Goal: Information Seeking & Learning: Learn about a topic

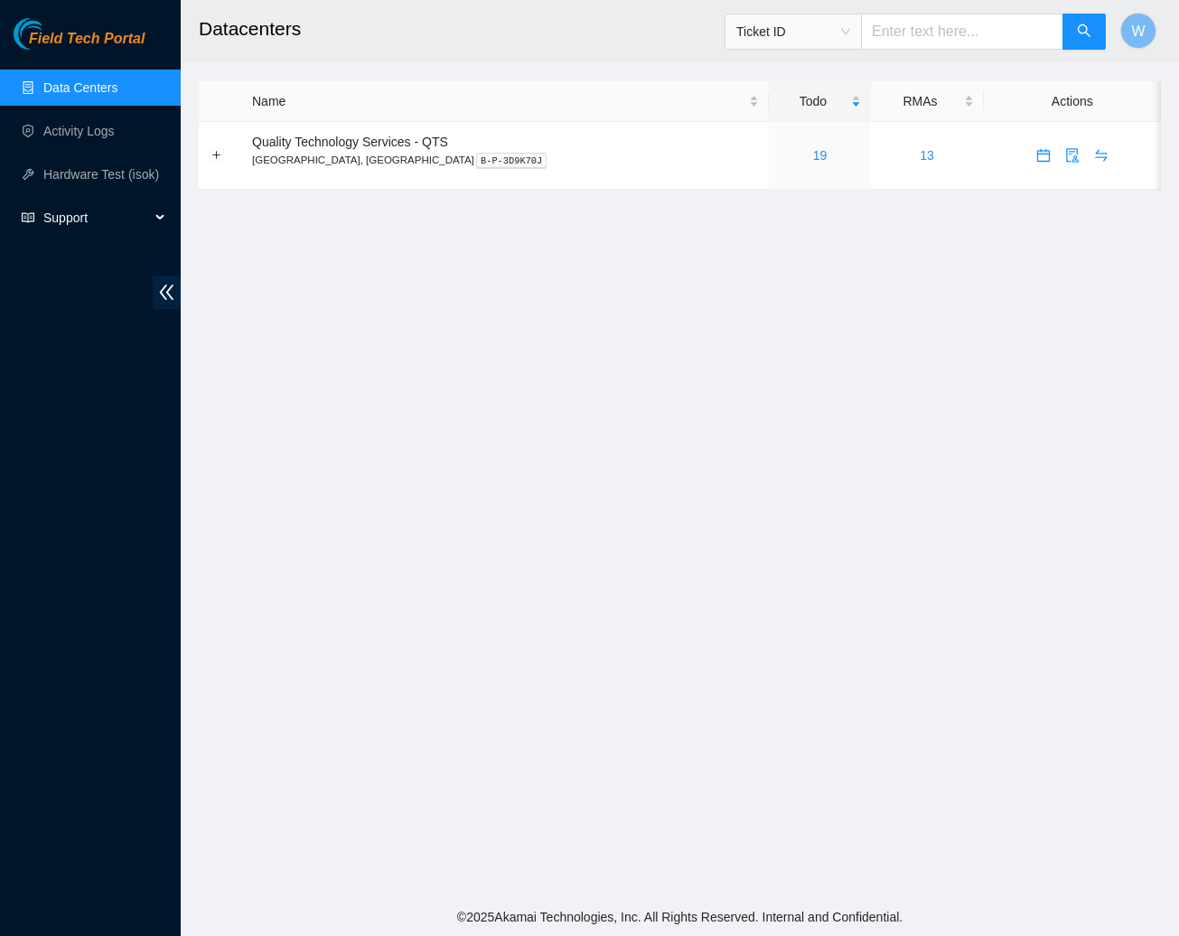
click at [77, 217] on span "Support" at bounding box center [96, 218] width 107 height 36
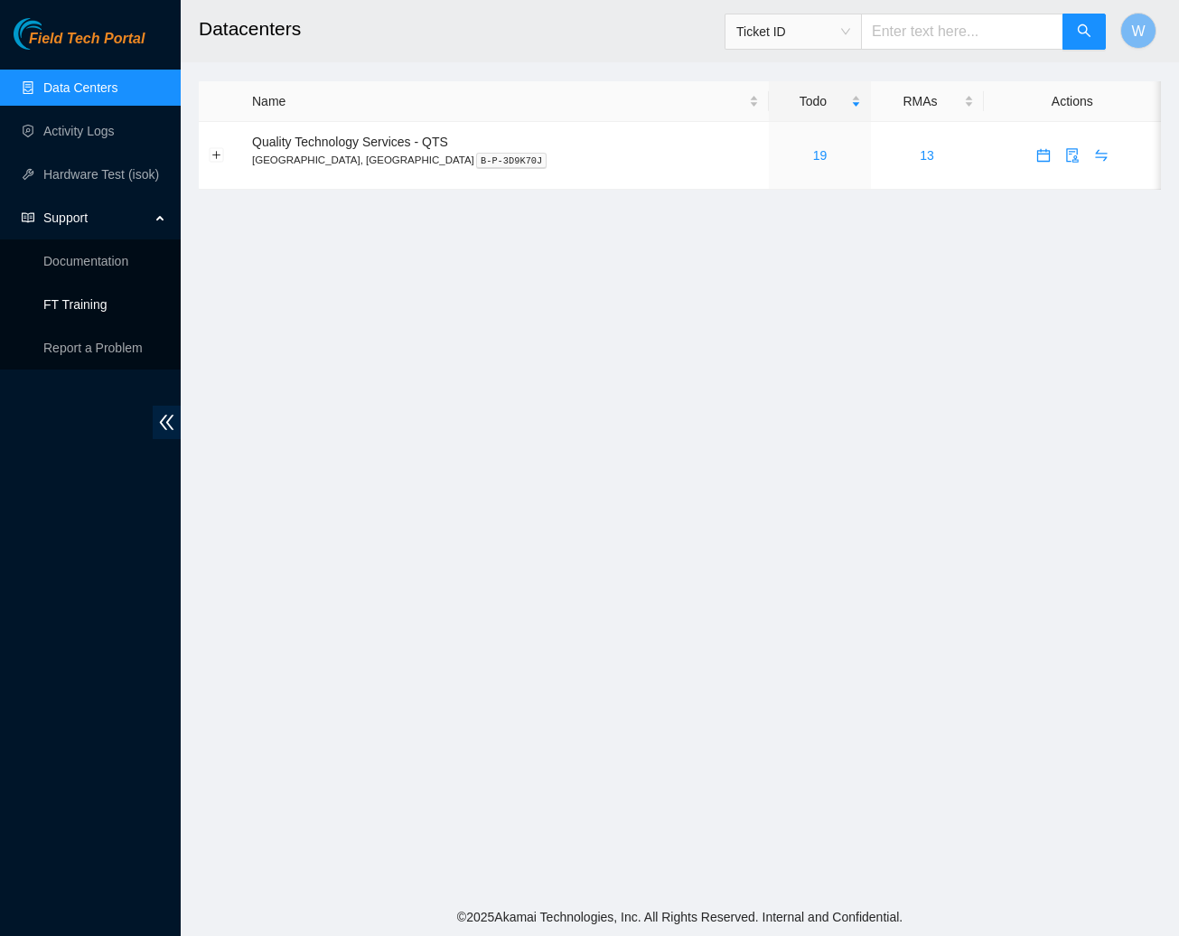
click at [97, 304] on link "FT Training" at bounding box center [75, 304] width 64 height 14
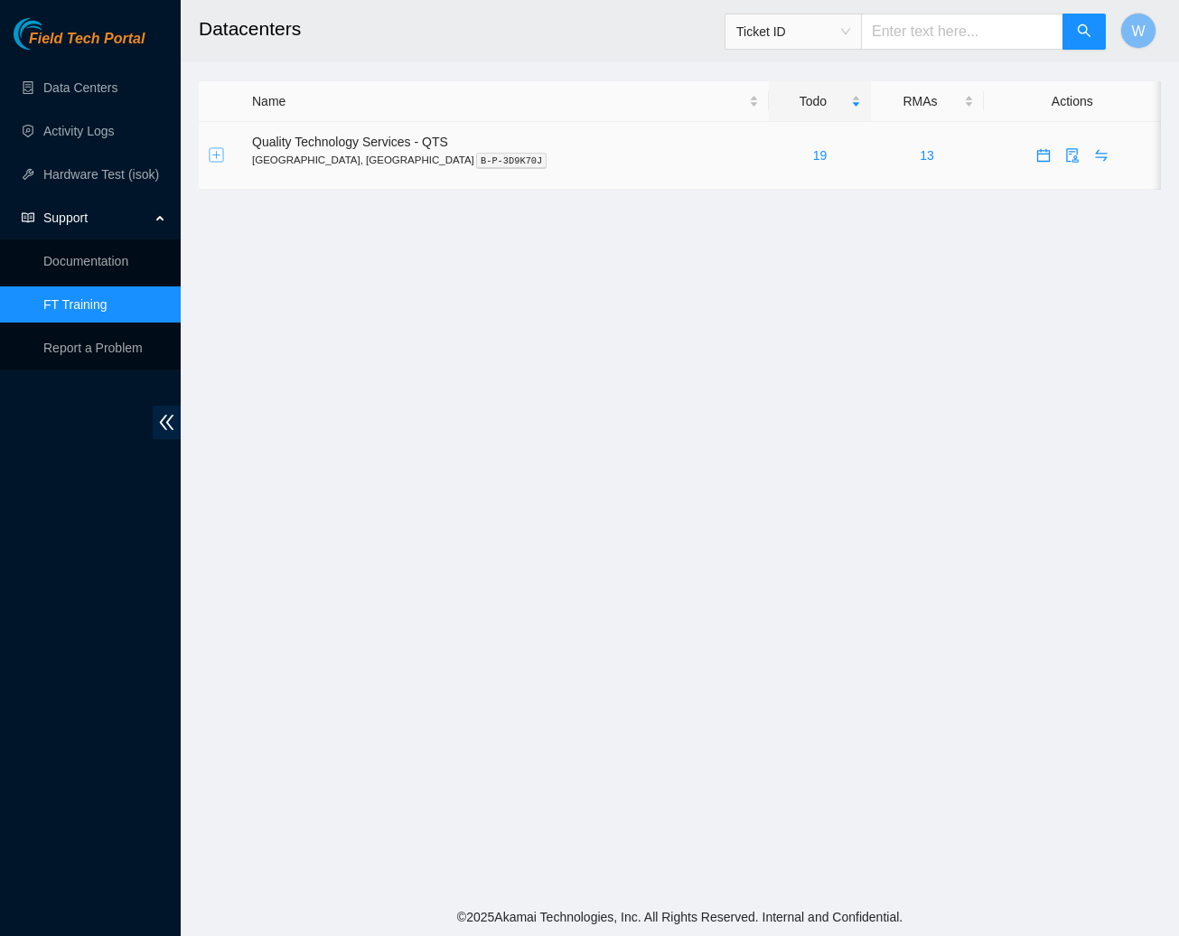
click at [220, 153] on button "Expand row" at bounding box center [217, 155] width 14 height 14
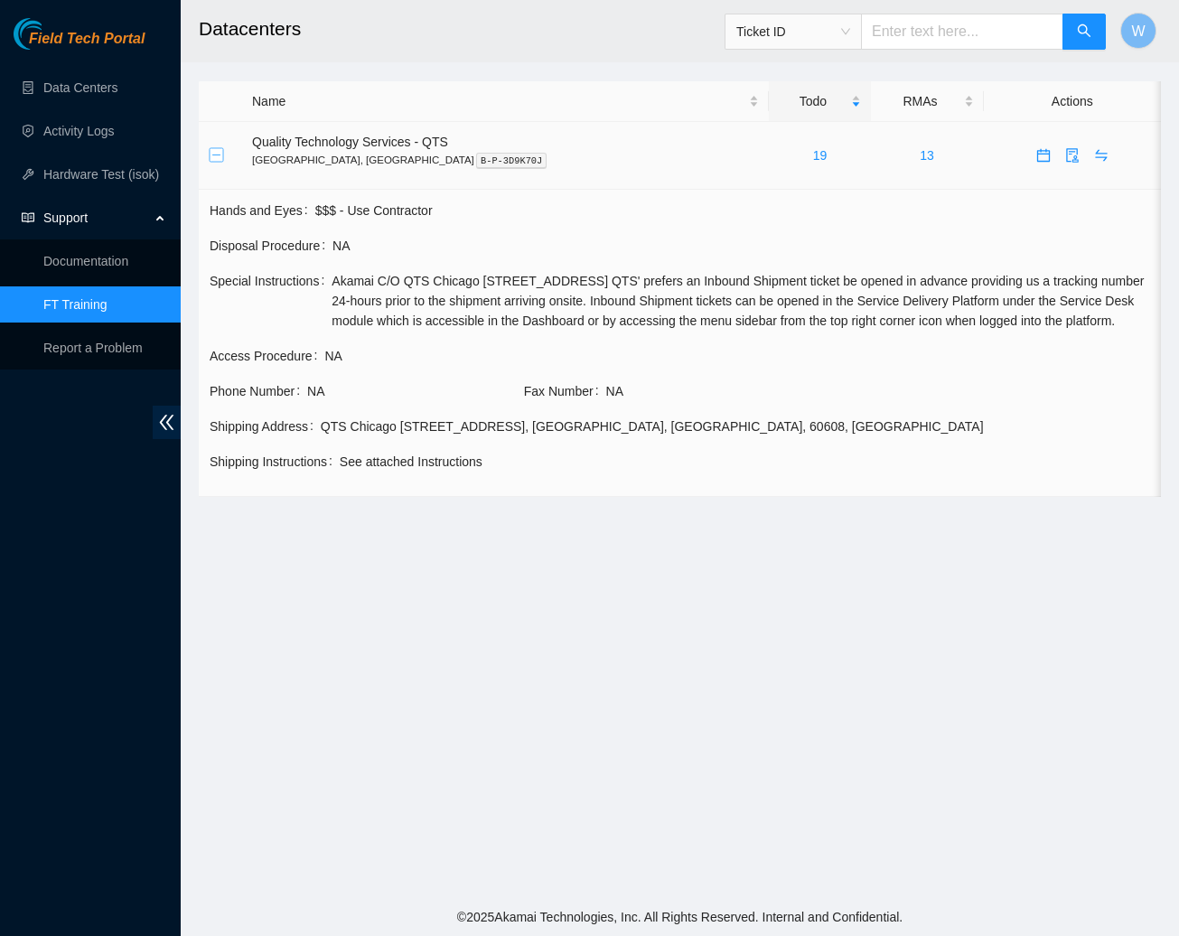
click at [220, 153] on button "Collapse row" at bounding box center [217, 155] width 14 height 14
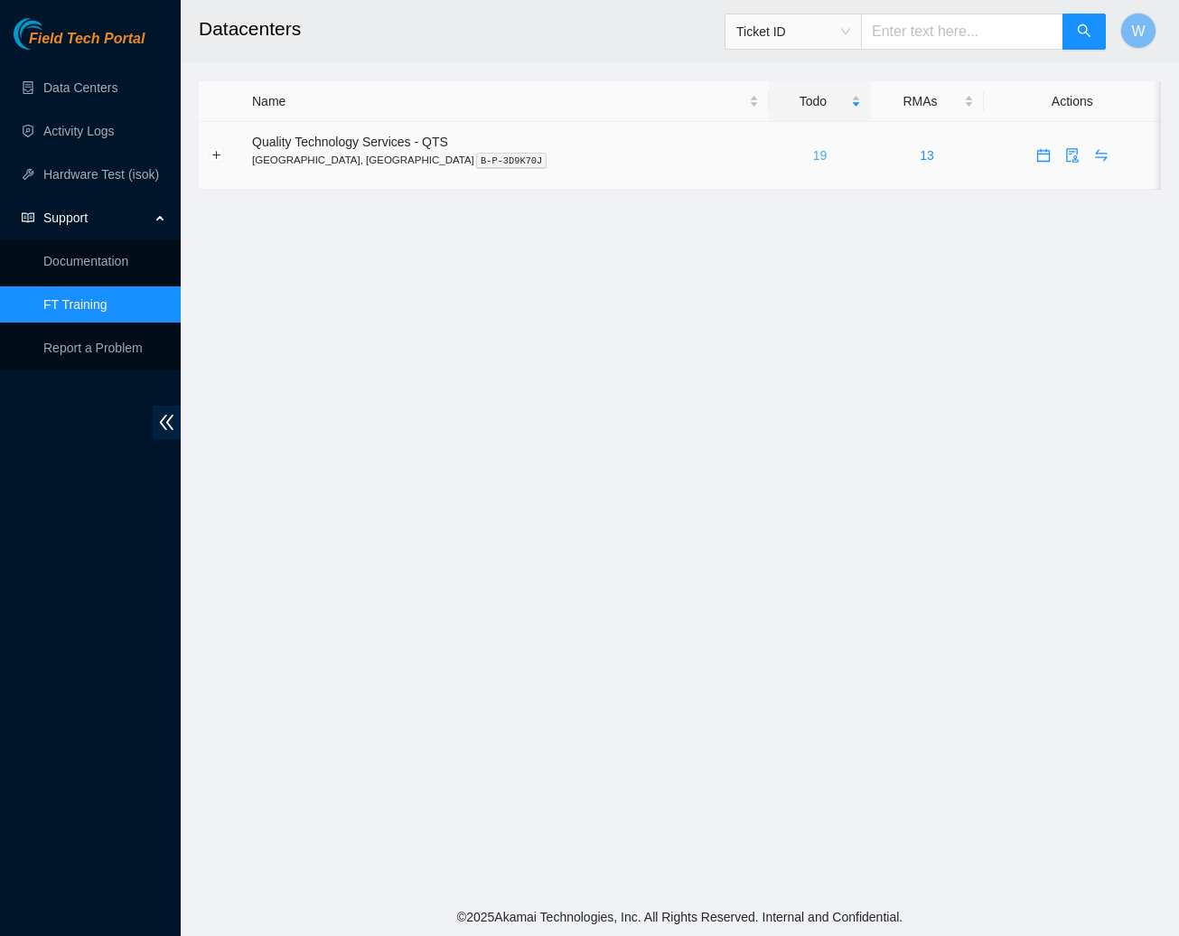
click at [813, 155] on link "19" at bounding box center [820, 155] width 14 height 14
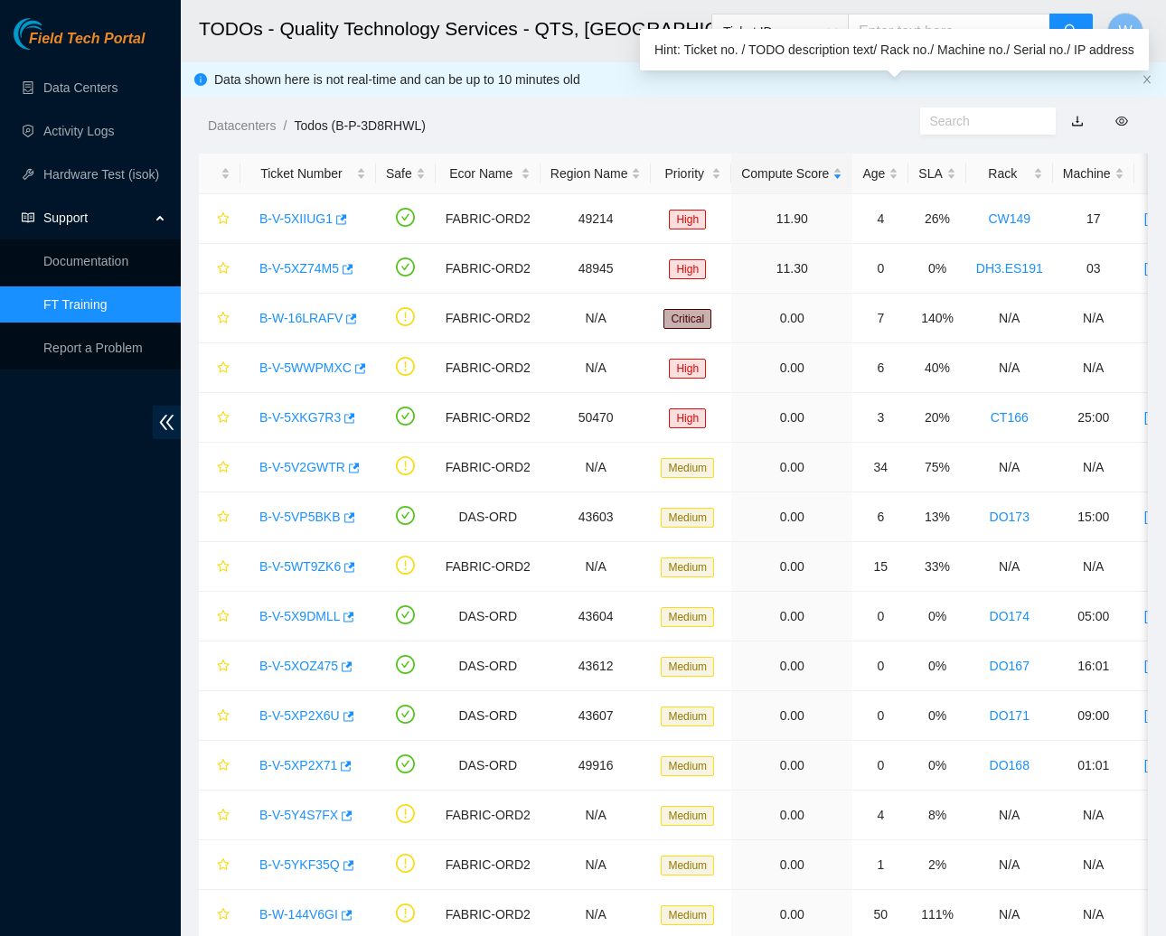
click at [1008, 124] on input "text" at bounding box center [981, 121] width 102 height 20
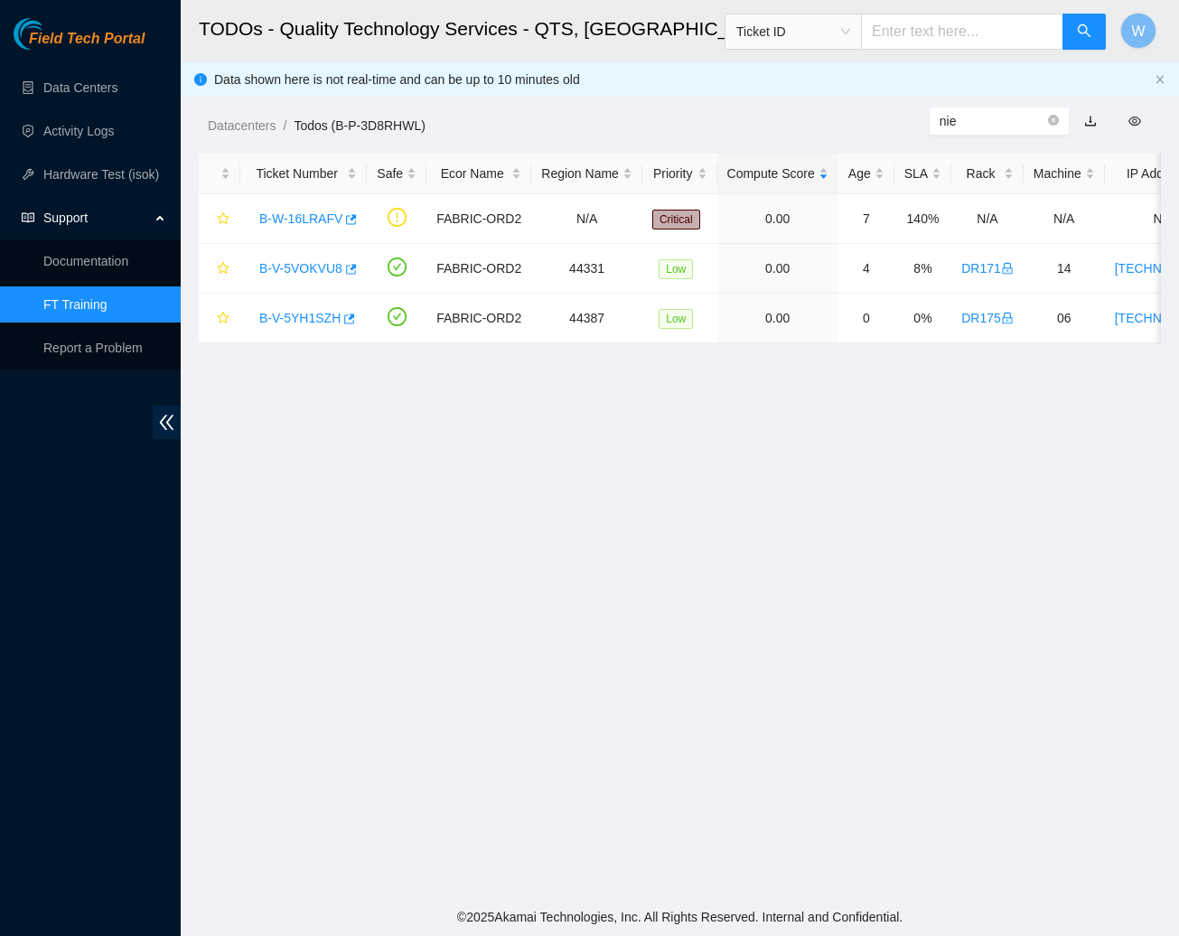
type input "nie"
click at [890, 105] on div "Datacenters / Todos (B-P-3D8RHWL) /" at bounding box center [555, 84] width 749 height 101
click at [959, 33] on input "text" at bounding box center [962, 32] width 202 height 36
type input "nie"
click at [1080, 31] on icon "search" at bounding box center [1084, 30] width 14 height 14
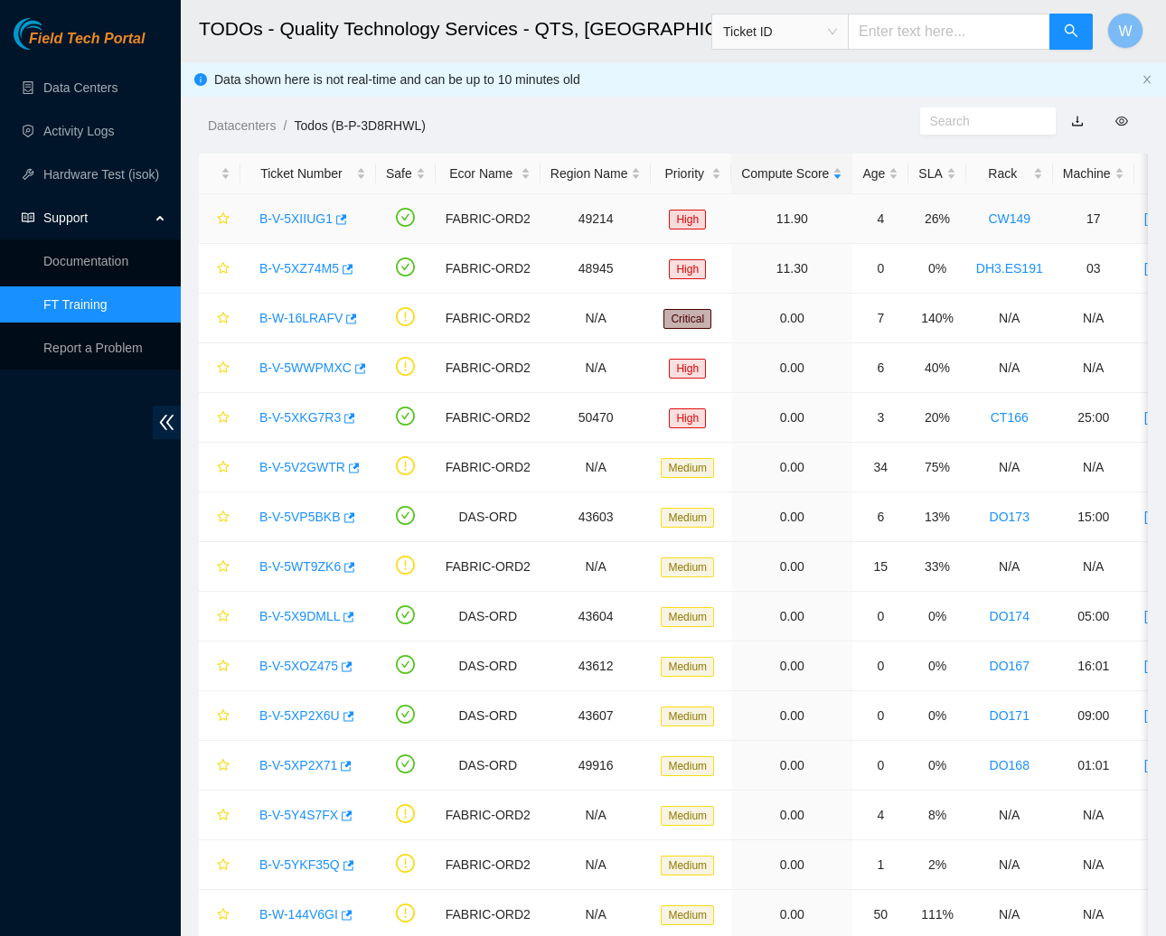
click at [324, 218] on link "B-V-5XIIUG1" at bounding box center [295, 218] width 73 height 14
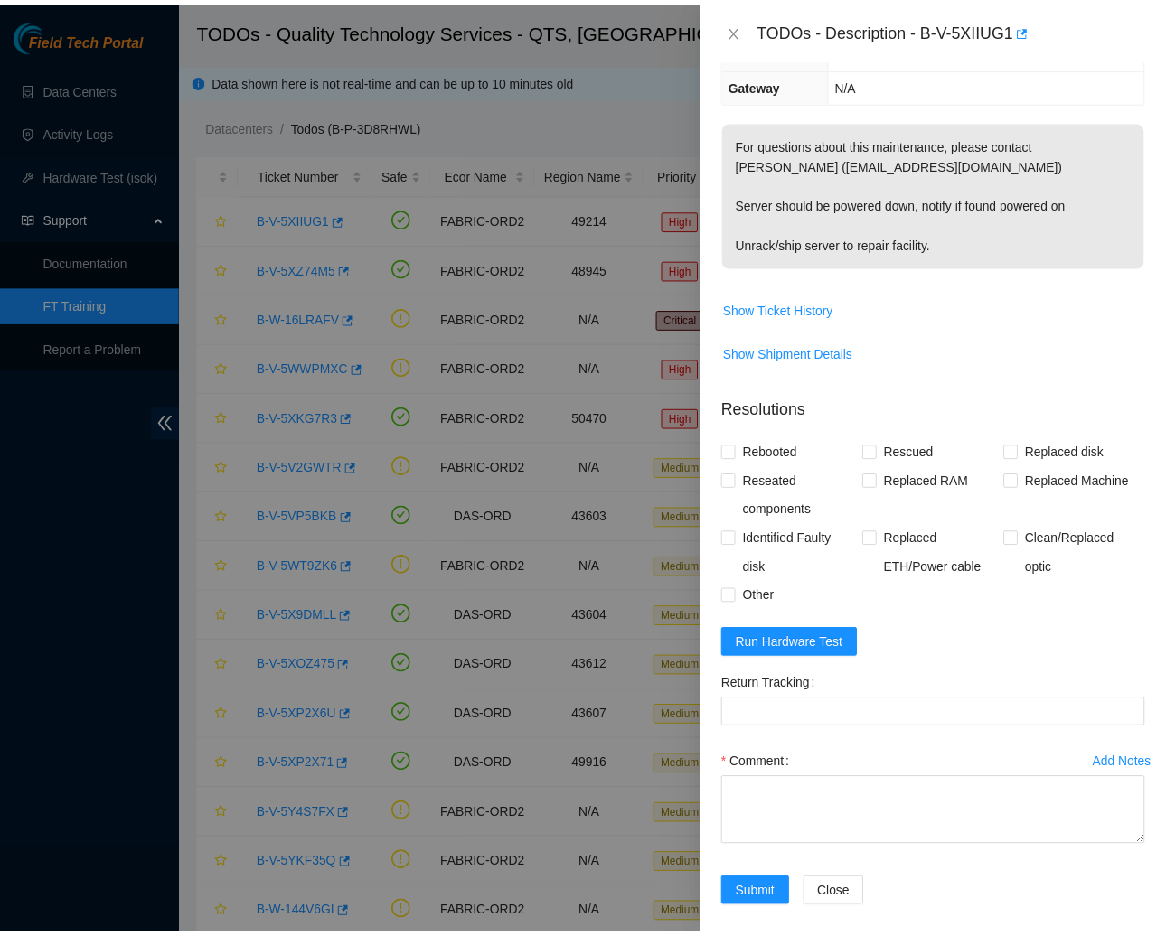
scroll to position [269, 0]
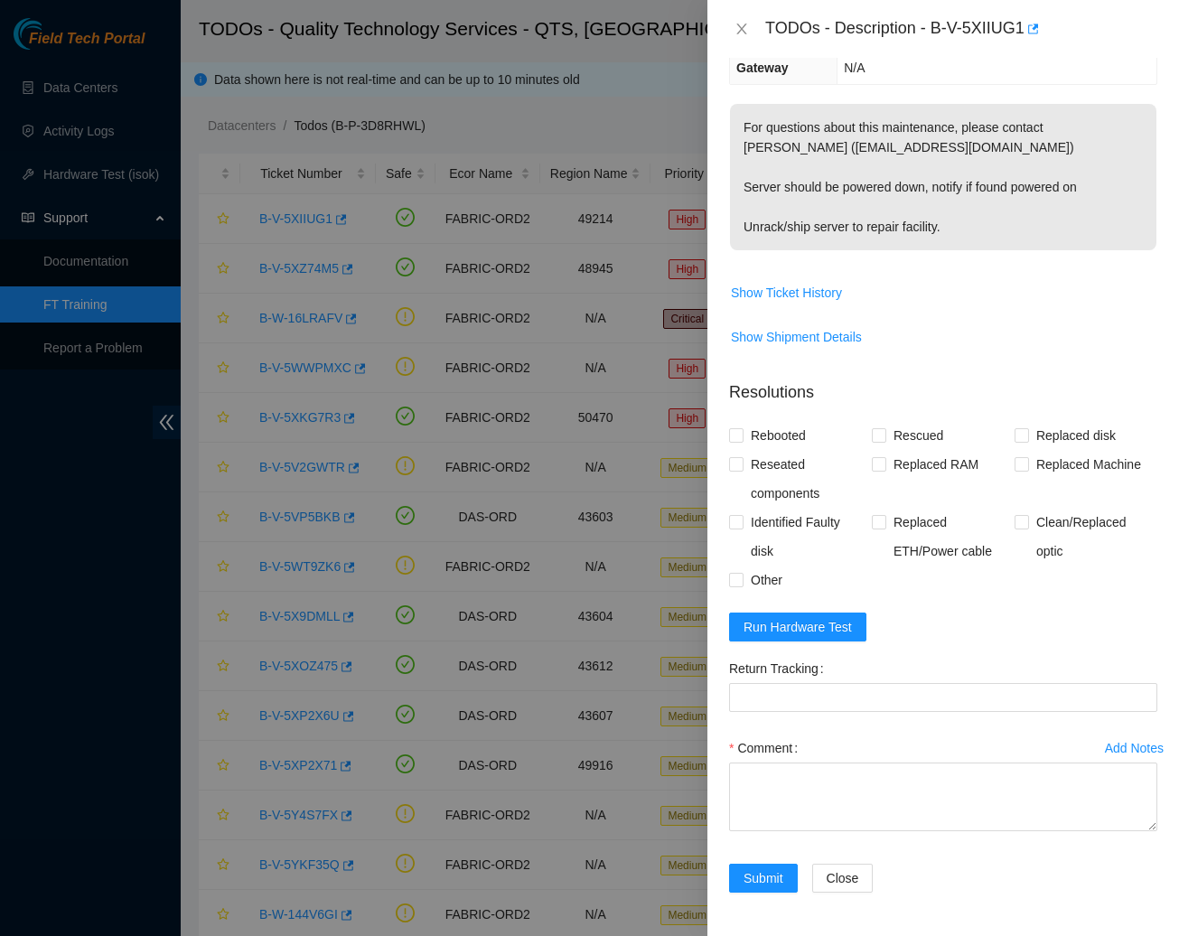
click at [93, 181] on div at bounding box center [589, 468] width 1179 height 936
click at [98, 228] on div at bounding box center [589, 468] width 1179 height 936
click at [745, 29] on icon "close" at bounding box center [742, 29] width 14 height 14
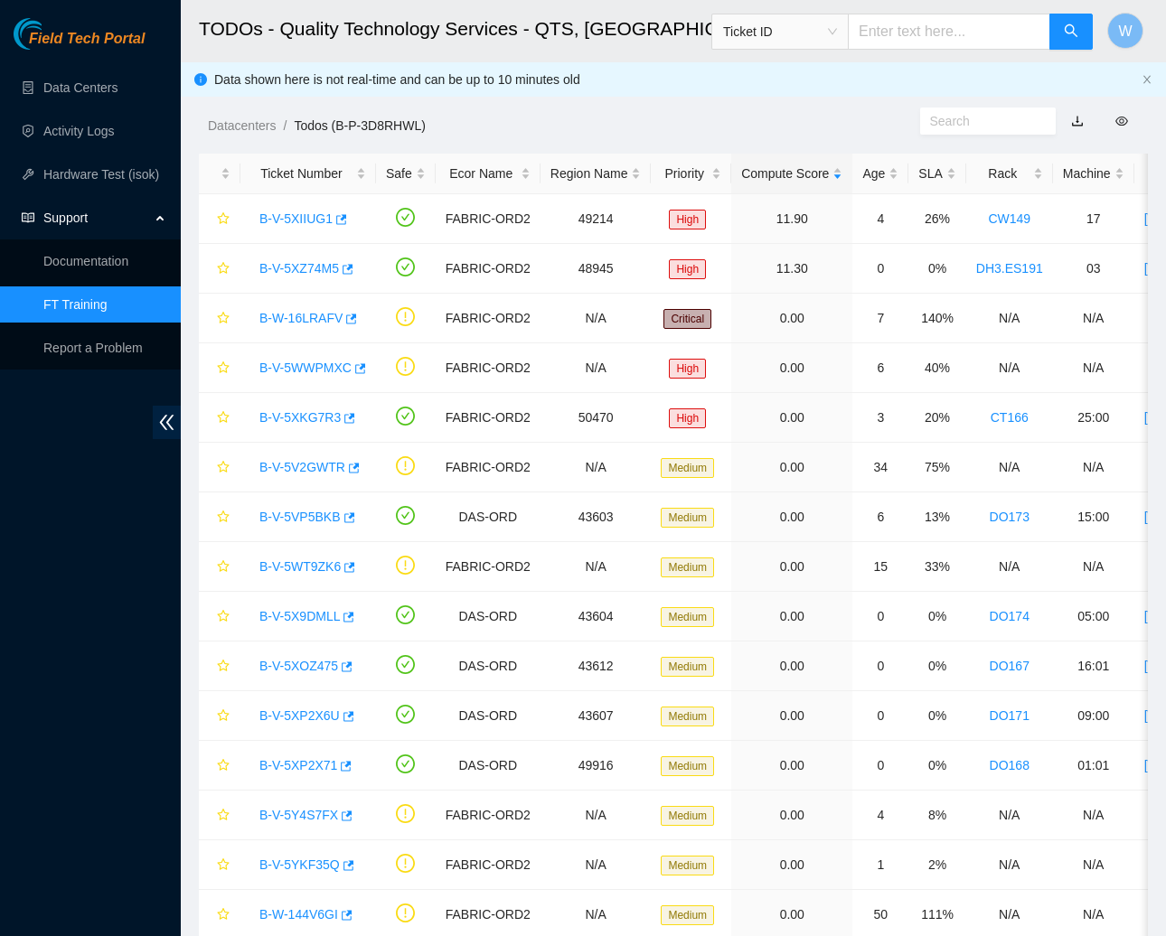
scroll to position [277, 0]
click at [100, 89] on link "Data Centers" at bounding box center [80, 87] width 74 height 14
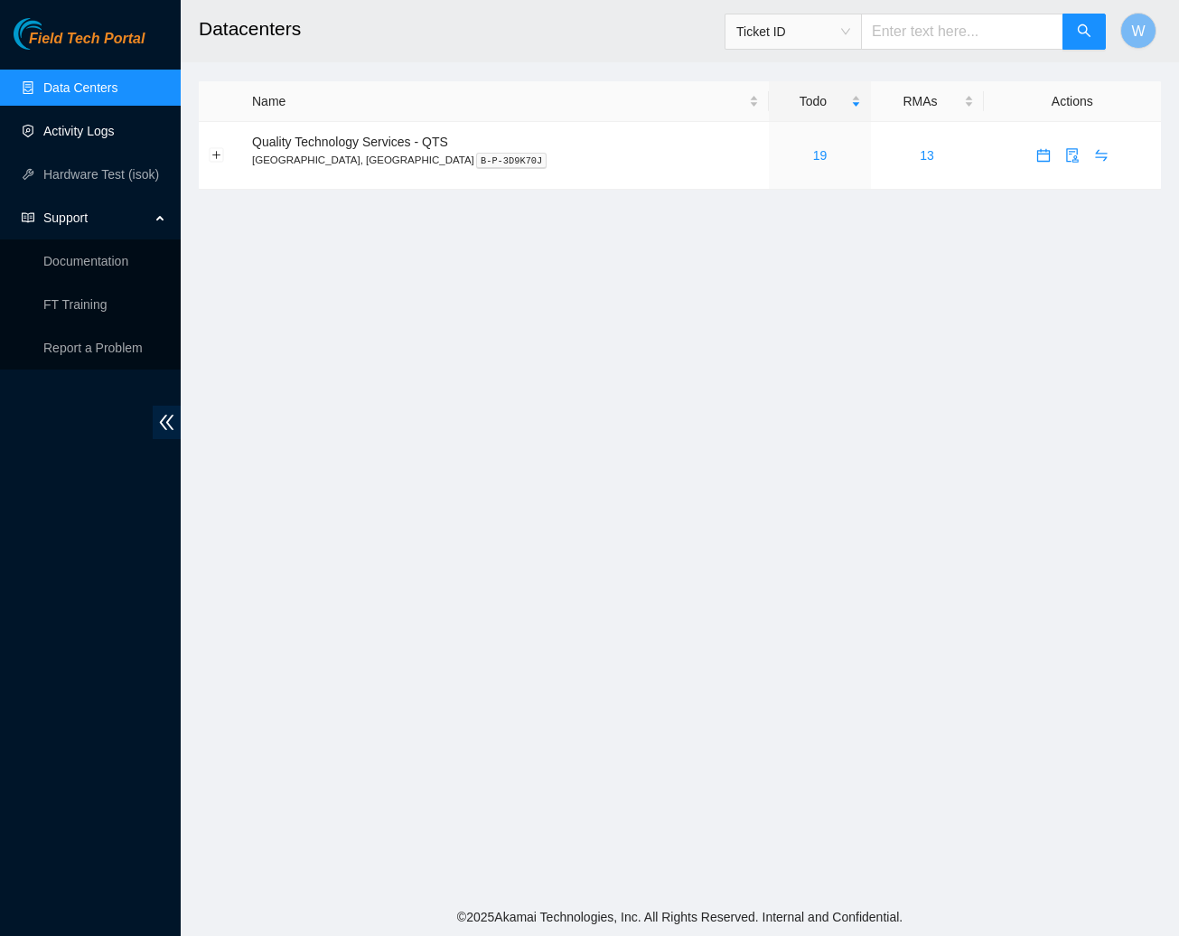
click at [91, 131] on link "Activity Logs" at bounding box center [78, 131] width 71 height 14
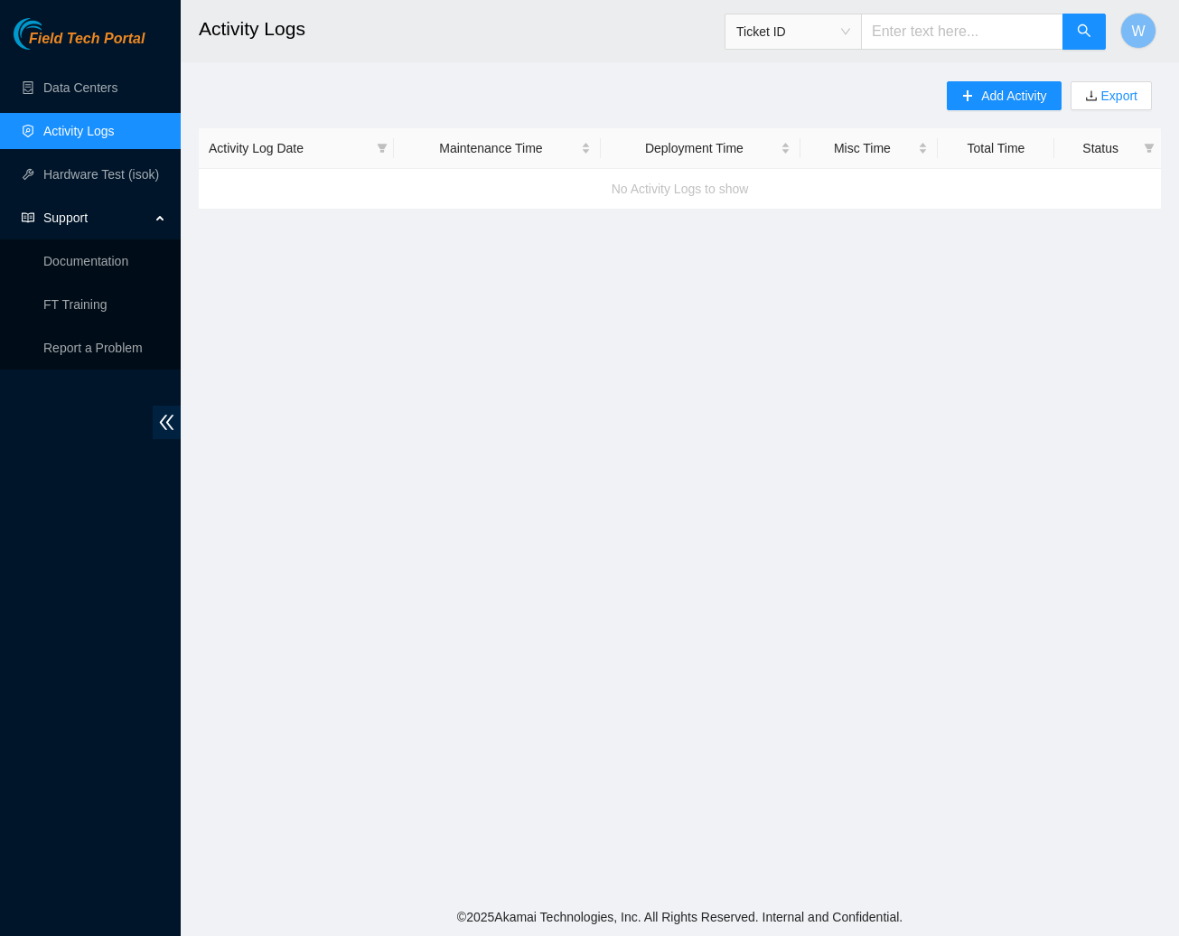
click at [850, 32] on span "Ticket ID" at bounding box center [793, 31] width 114 height 27
click at [929, 31] on input "text" at bounding box center [962, 32] width 202 height 36
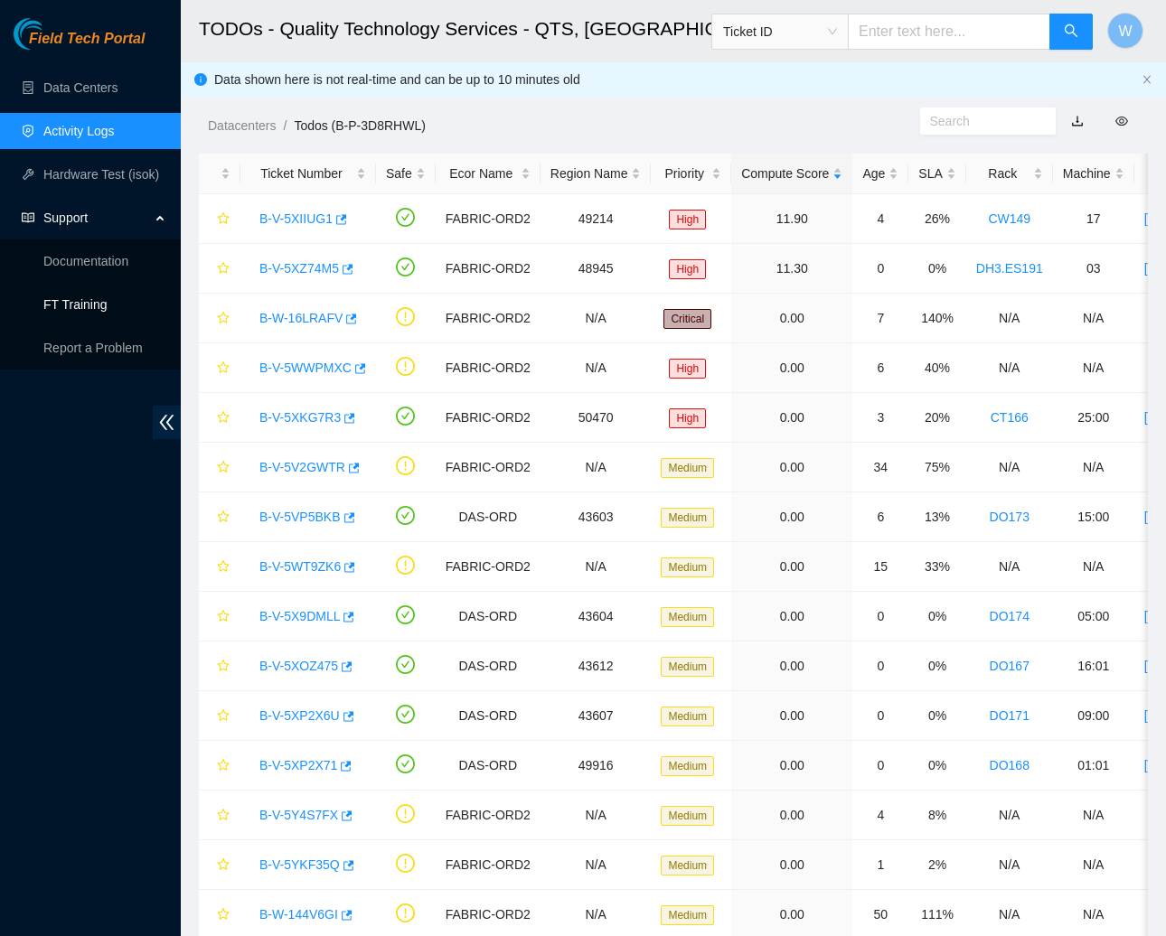
click at [93, 304] on link "FT Training" at bounding box center [75, 304] width 64 height 14
